Goal: Contribute content

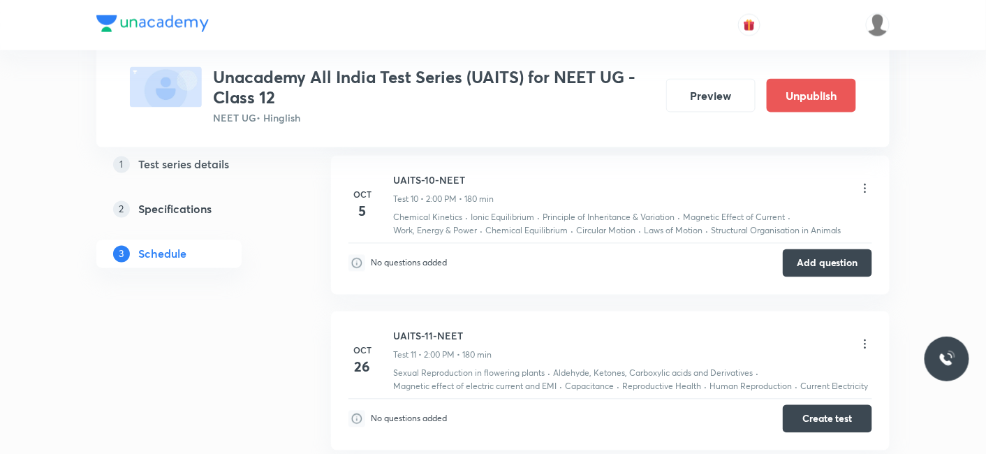
scroll to position [2304, 0]
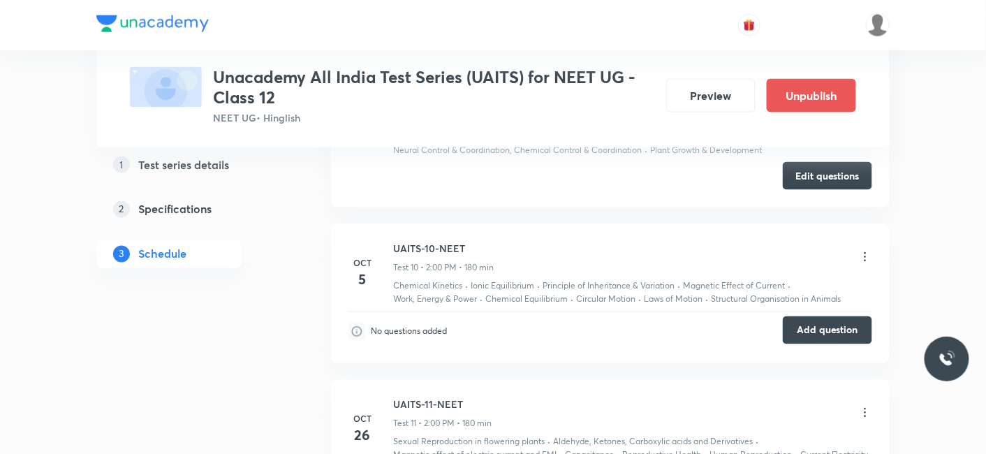
click at [834, 317] on button "Add question" at bounding box center [827, 330] width 89 height 28
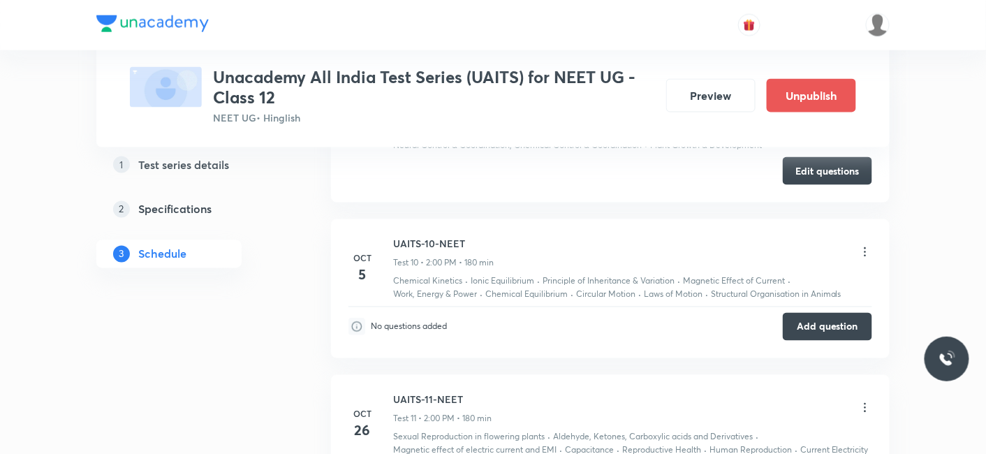
scroll to position [2309, 0]
click at [794, 311] on button "Add question" at bounding box center [827, 325] width 89 height 28
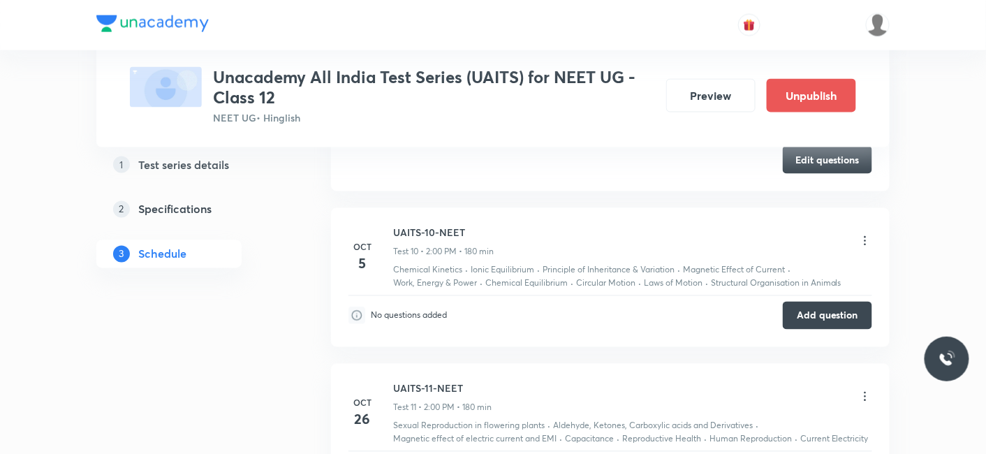
scroll to position [2321, 0]
click at [812, 301] on button "Add question" at bounding box center [827, 313] width 89 height 28
